Goal: Information Seeking & Learning: Understand process/instructions

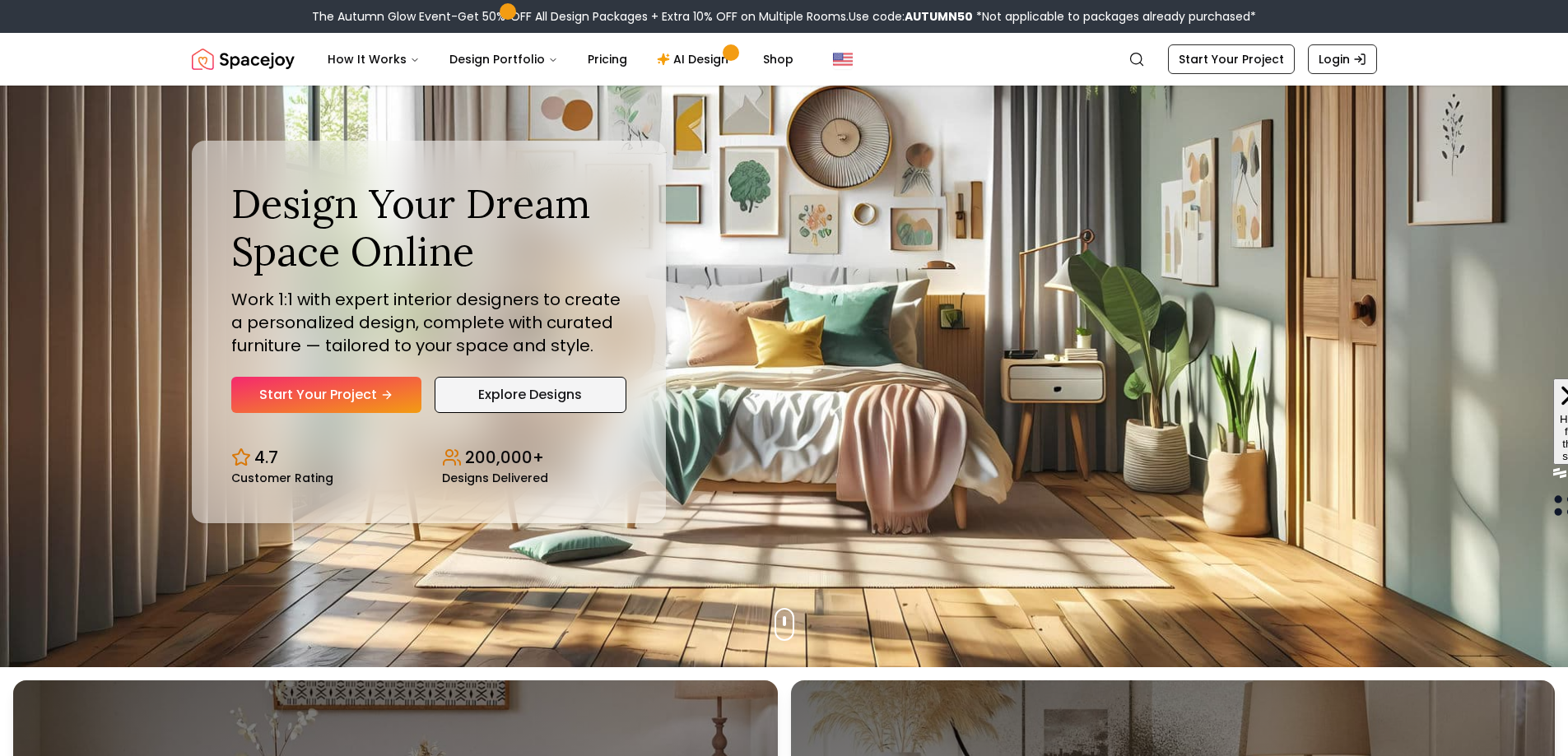
scroll to position [83, 0]
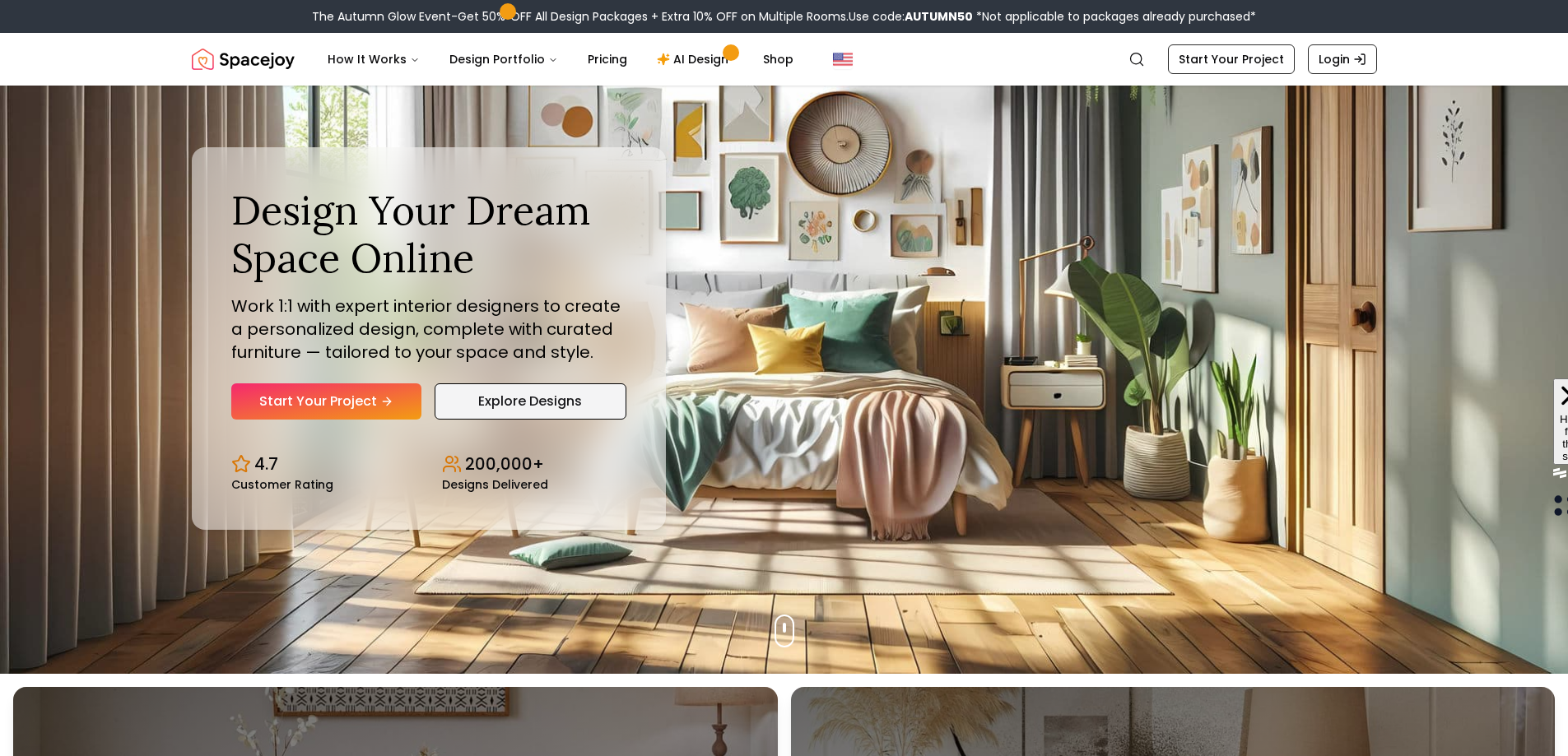
click at [531, 400] on link "Explore Designs" at bounding box center [530, 401] width 192 height 37
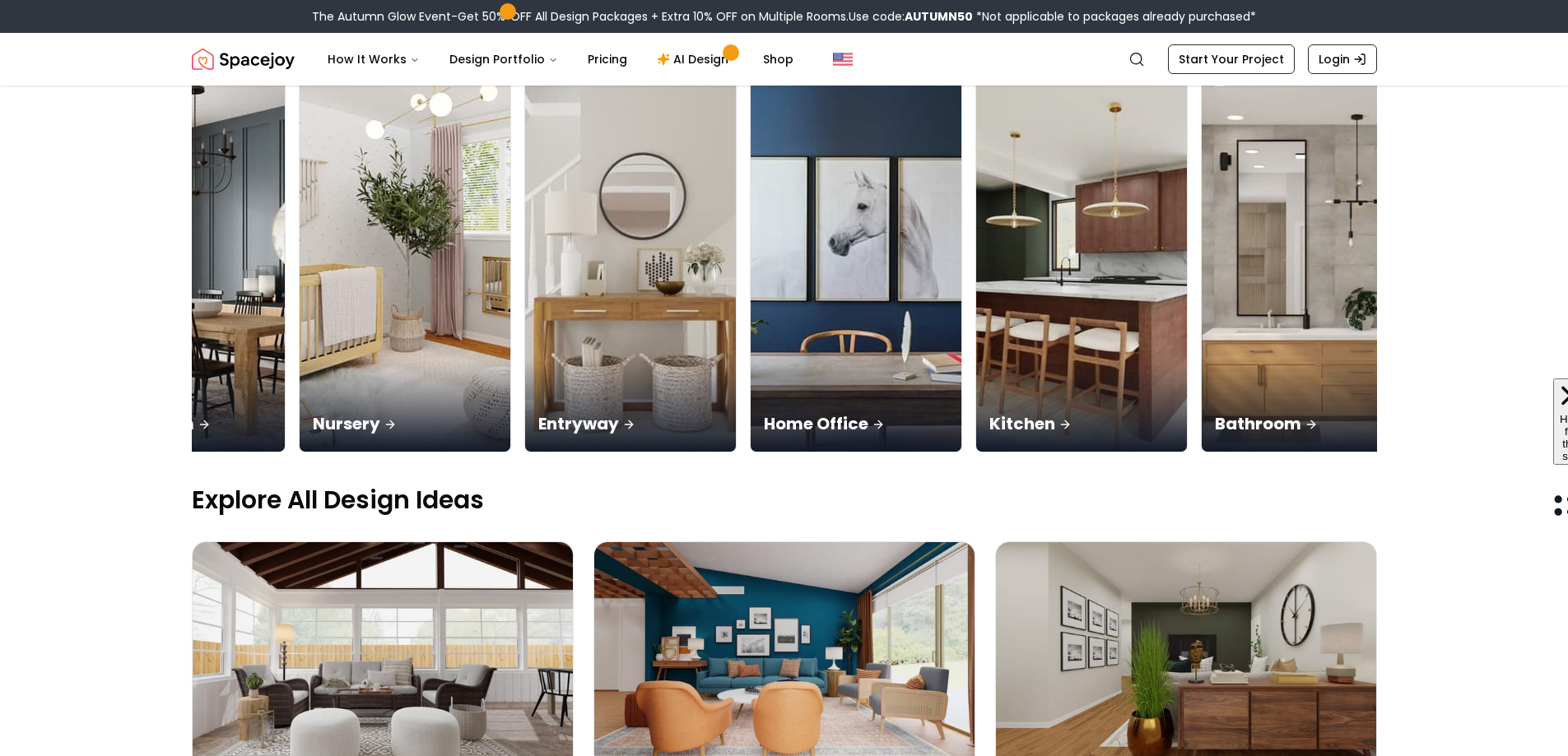
scroll to position [0, 637]
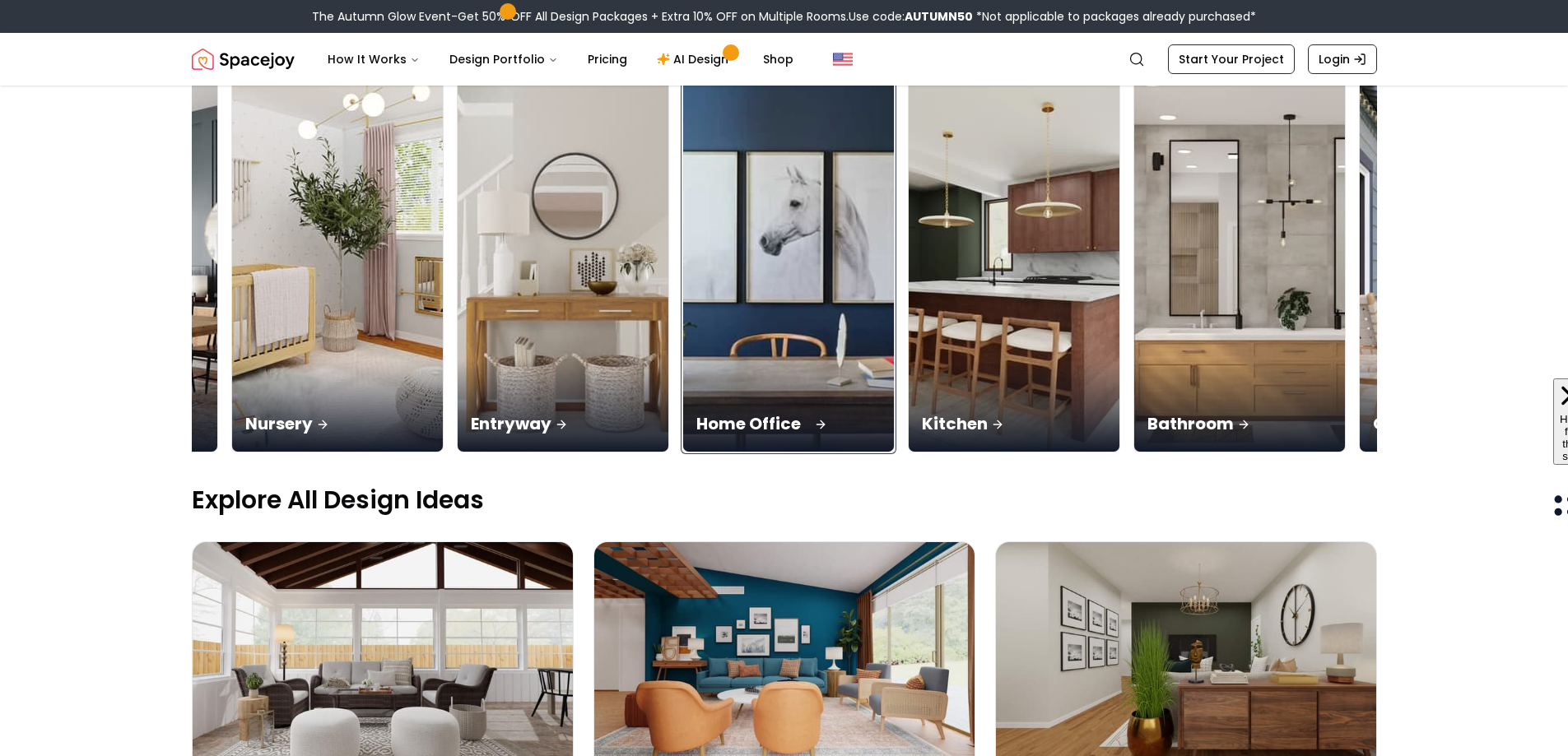
click at [790, 307] on img at bounding box center [788, 266] width 222 height 391
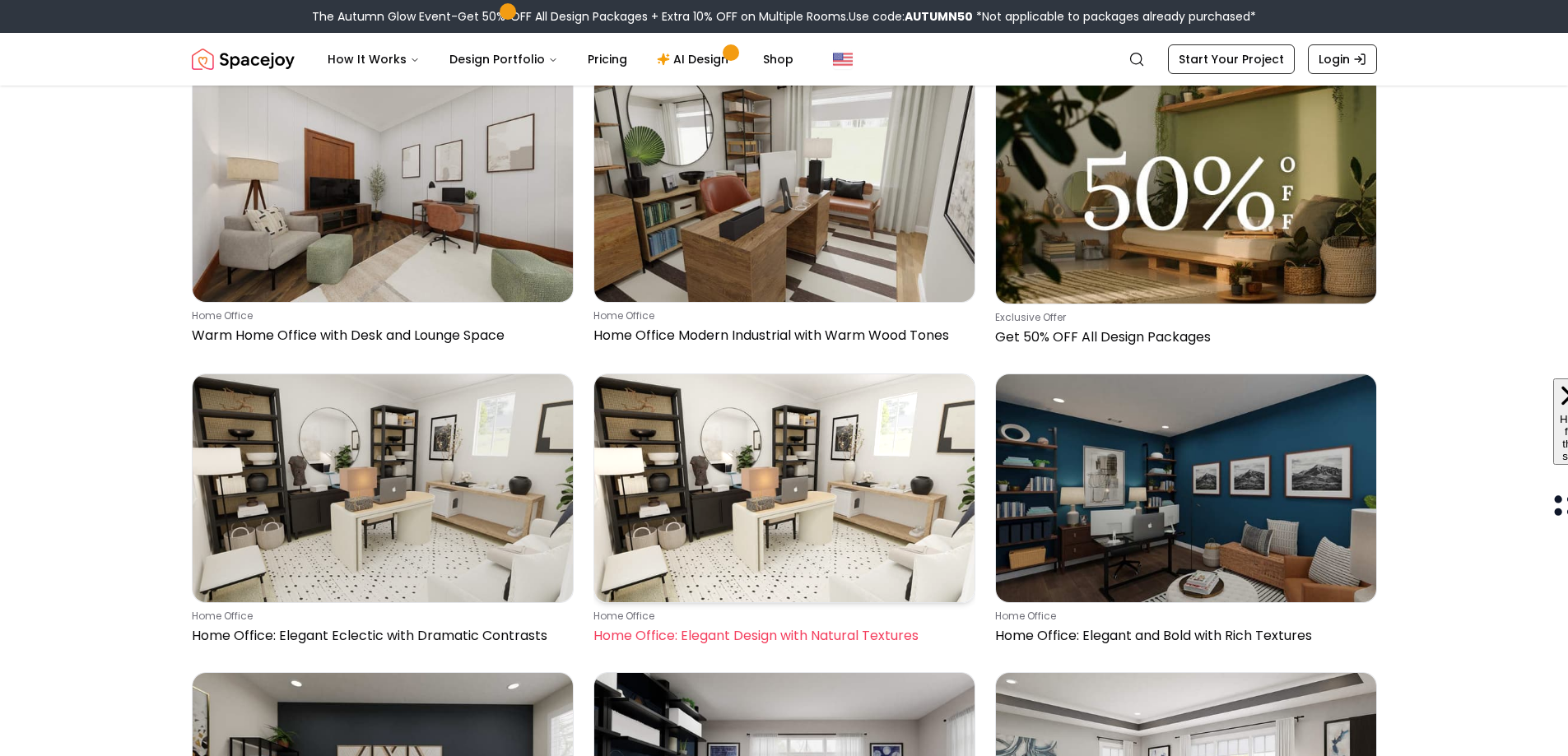
scroll to position [2880, 0]
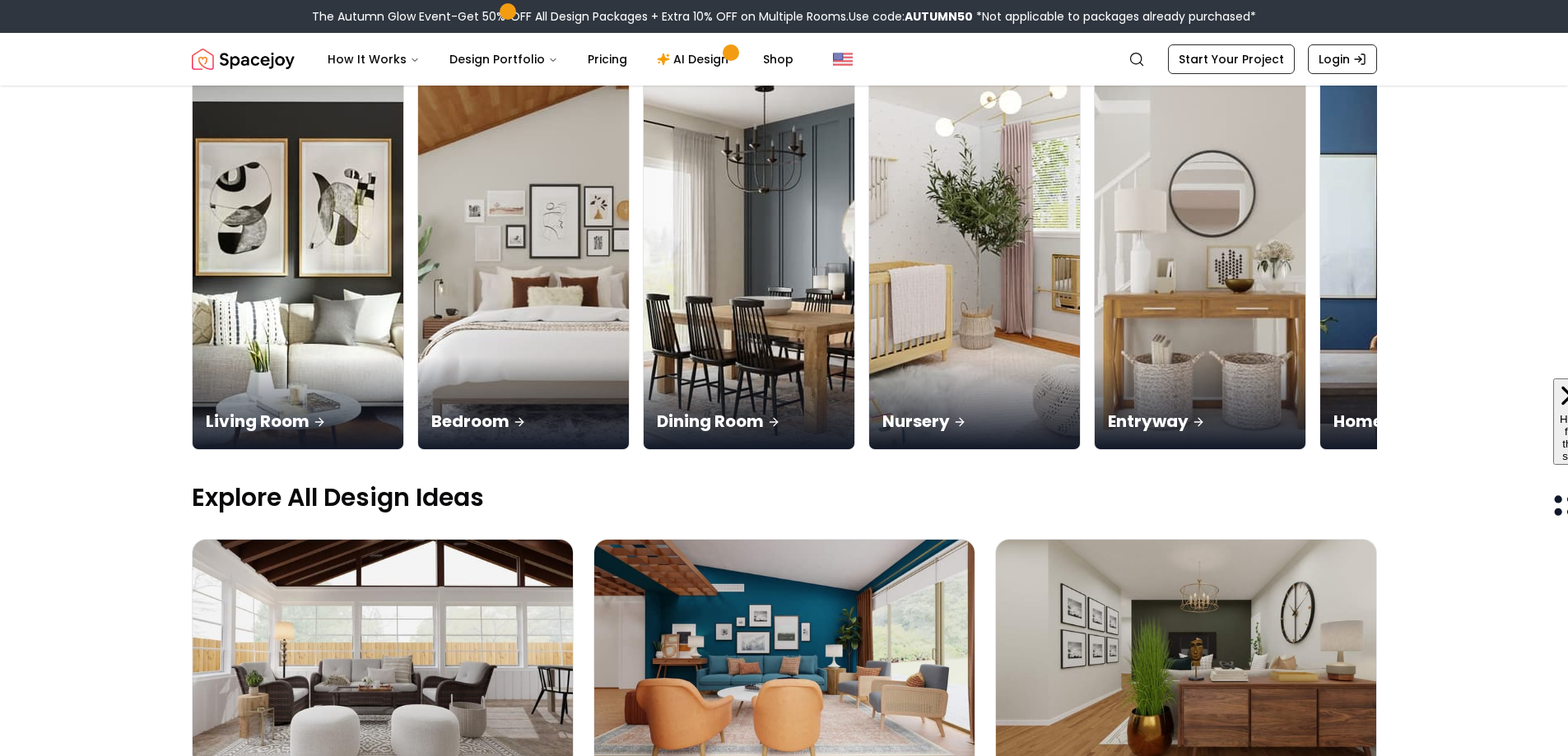
scroll to position [164, 0]
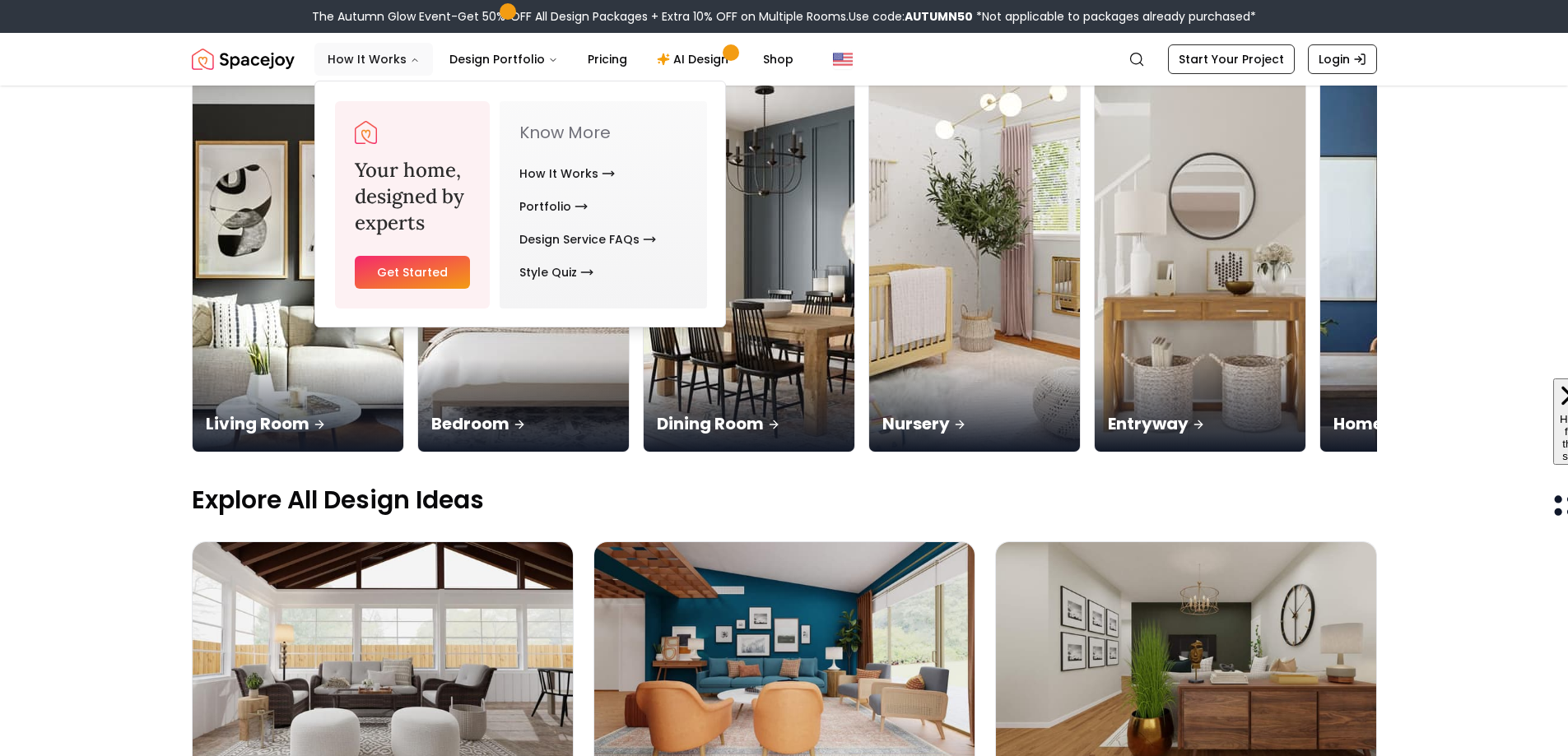
click at [414, 59] on icon "Main" at bounding box center [414, 60] width 10 height 10
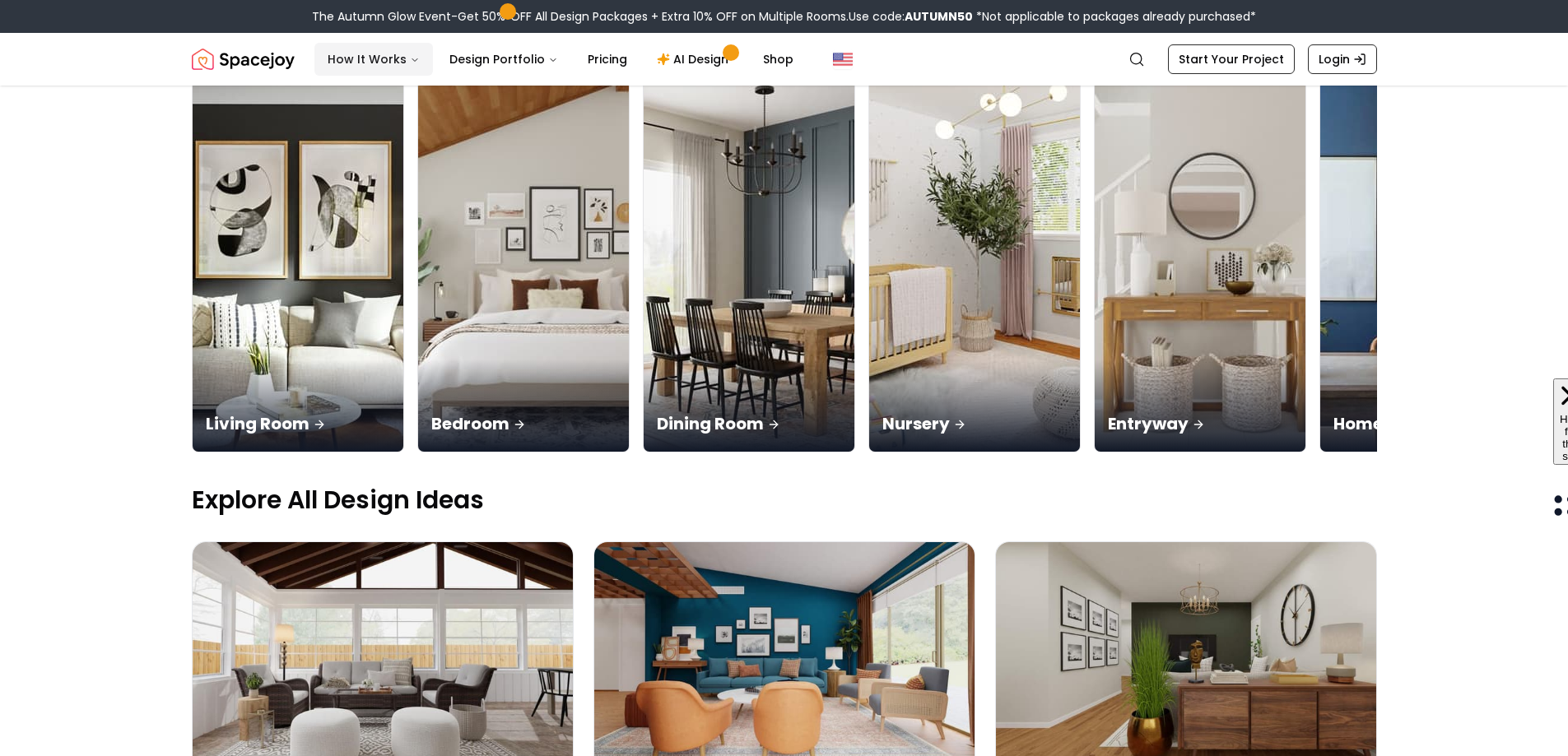
click at [414, 54] on button "How It Works" at bounding box center [374, 59] width 118 height 33
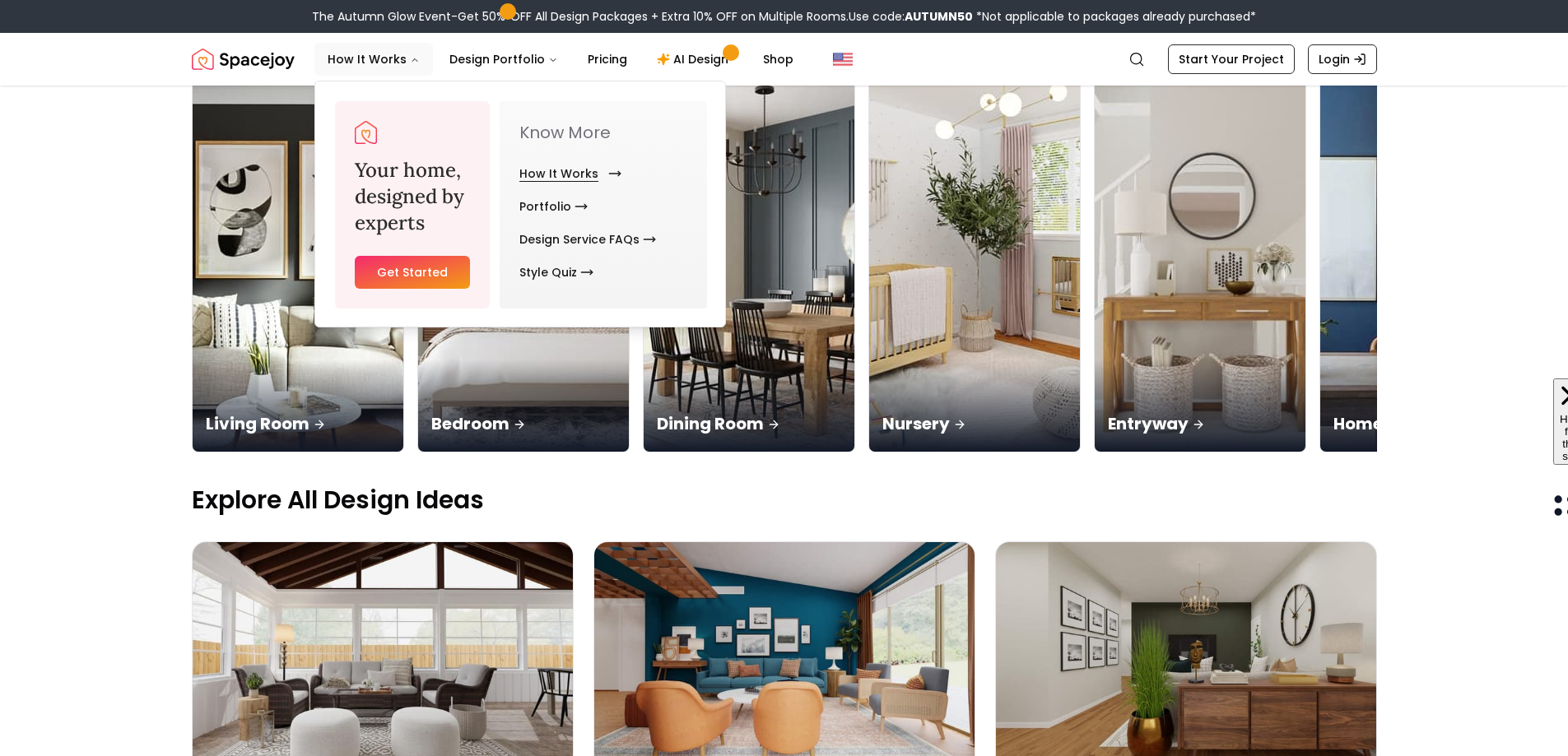
click at [549, 171] on link "How It Works" at bounding box center [567, 173] width 96 height 33
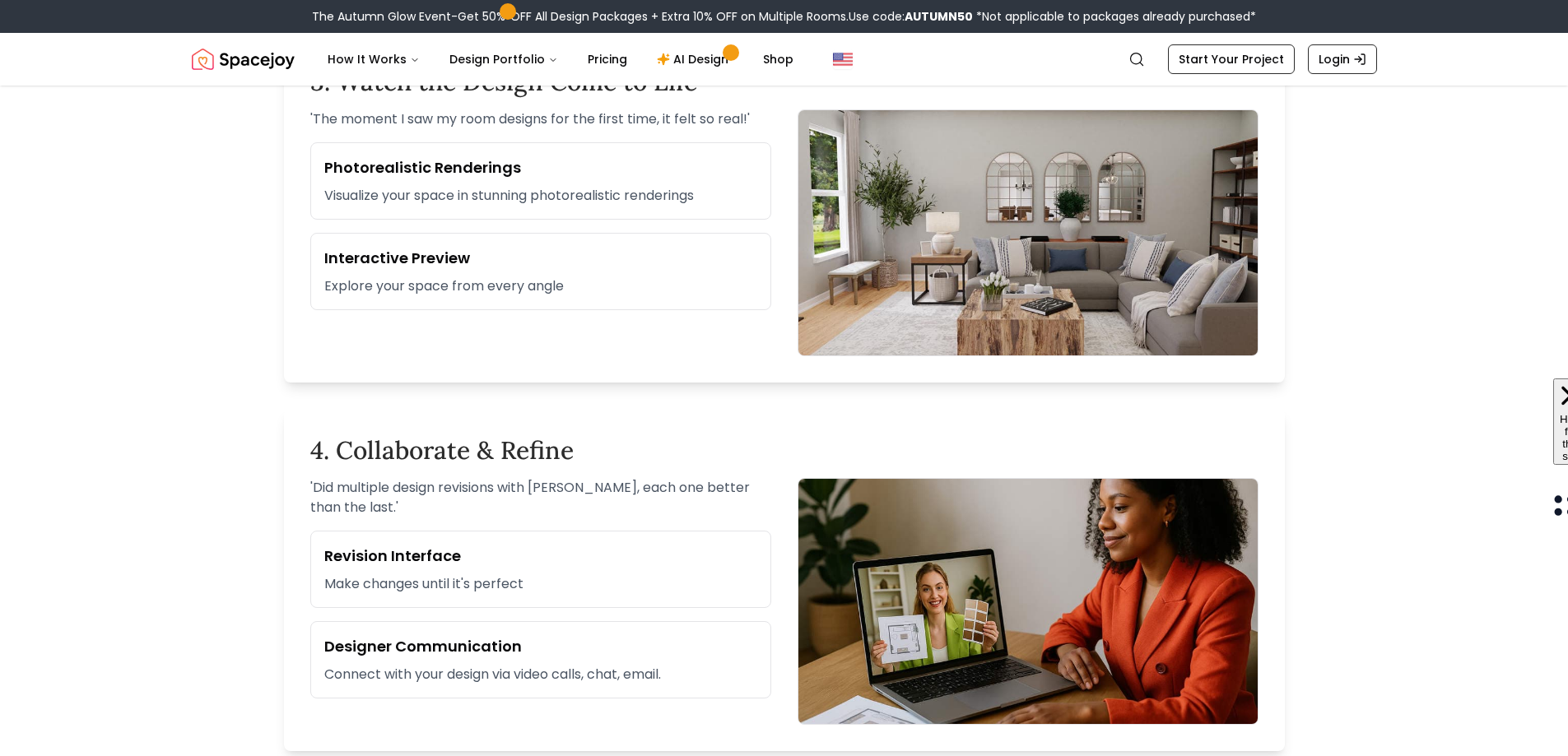
scroll to position [1317, 0]
